Goal: Information Seeking & Learning: Compare options

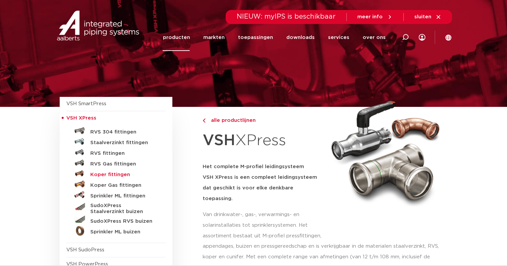
click at [99, 176] on h5 "Koper fittingen" at bounding box center [123, 175] width 66 height 6
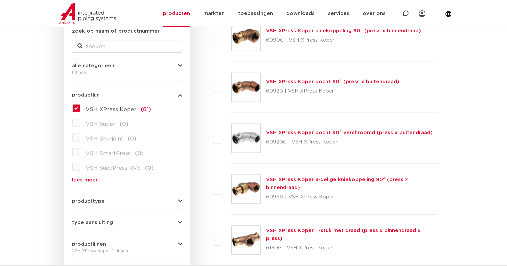
scroll to position [167, 0]
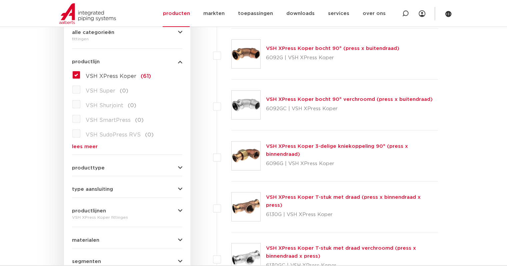
click at [127, 165] on div "producttype meerdelig (6) accessoires (fittings) (2) voordeelpakket (1) demonta…" at bounding box center [127, 165] width 110 height 10
click at [105, 169] on button "producttype" at bounding box center [127, 168] width 110 height 5
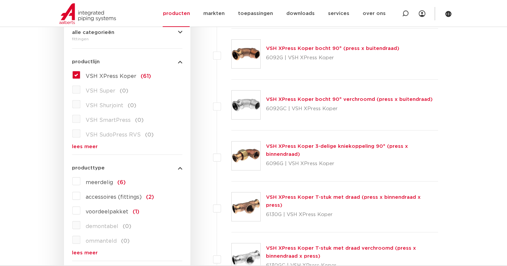
click at [89, 254] on link "lees meer" at bounding box center [127, 253] width 110 height 5
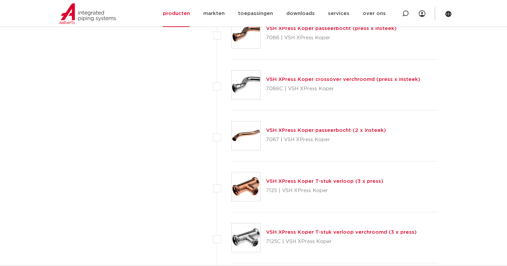
scroll to position [1833, 0]
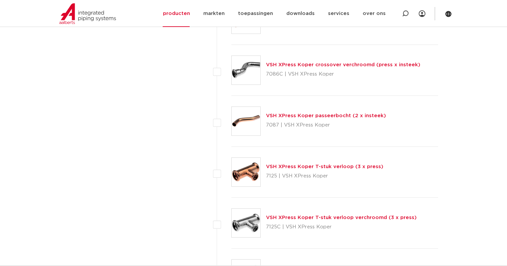
click at [338, 160] on div "VSH XPress Koper T-stuk verloop (3 x press) 7125 | VSH XPress Koper" at bounding box center [334, 172] width 207 height 51
click at [338, 164] on link "VSH XPress Koper T-stuk verloop (3 x press)" at bounding box center [324, 166] width 117 height 5
click at [231, 169] on label at bounding box center [231, 169] width 0 height 0
checkbox input "true"
